Goal: Task Accomplishment & Management: Manage account settings

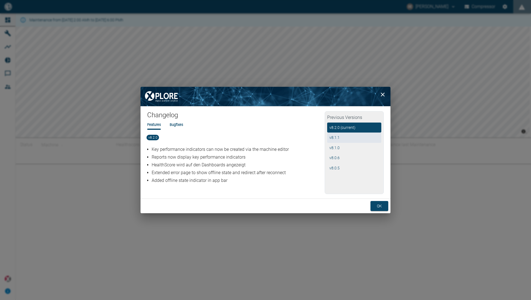
click at [340, 138] on button "v 8.1.1" at bounding box center [354, 138] width 54 height 10
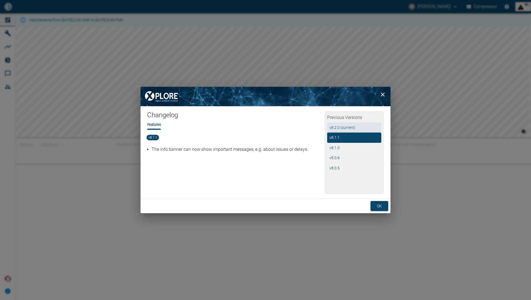
click at [346, 128] on button "v 8.2.0 (current)" at bounding box center [354, 128] width 54 height 10
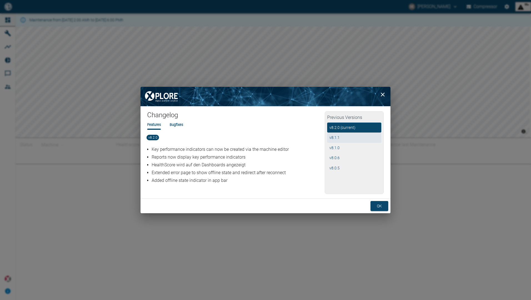
click at [353, 133] on button "v 8.1.1" at bounding box center [354, 138] width 54 height 10
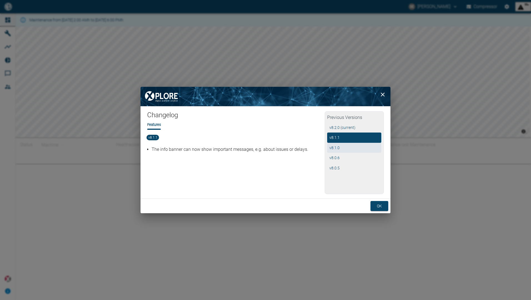
click at [354, 149] on button "v 8.1.0" at bounding box center [354, 148] width 54 height 10
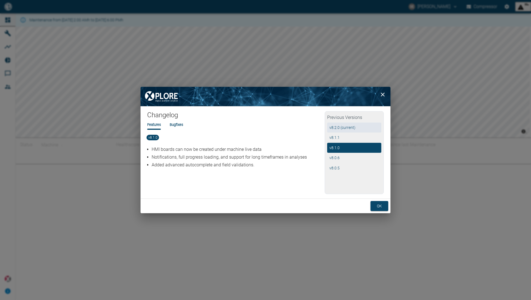
click at [354, 131] on button "v 8.2.0 (current)" at bounding box center [354, 128] width 54 height 10
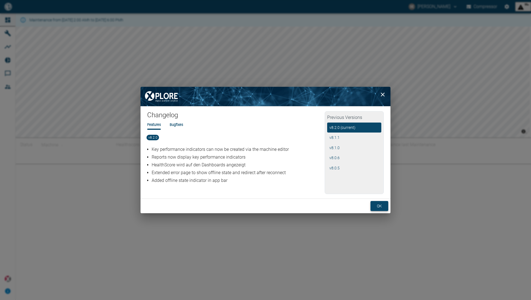
click at [377, 187] on button "ok" at bounding box center [379, 206] width 18 height 10
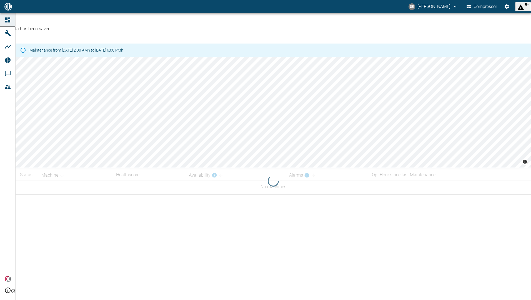
click at [430, 2] on button "SE Simon Eck" at bounding box center [432, 7] width 51 height 10
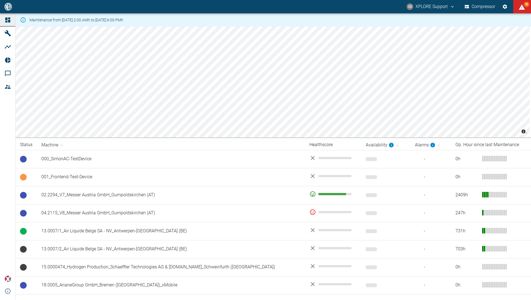
click at [140, 6] on div "XS XPLORE Support Compressor 90" at bounding box center [265, 6] width 531 height 13
